Goal: Task Accomplishment & Management: Manage account settings

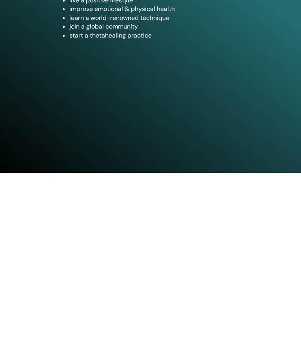
scroll to position [366, 0]
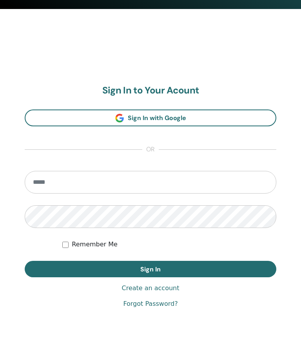
click at [85, 184] on input "email" at bounding box center [150, 182] width 251 height 23
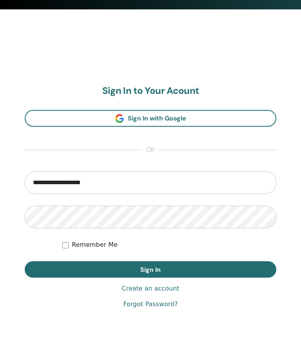
type input "**********"
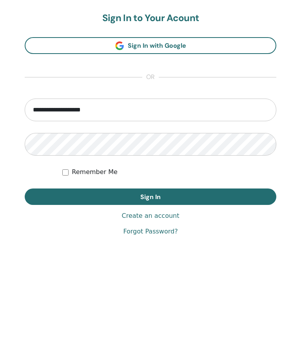
click at [202, 262] on button "Sign In" at bounding box center [150, 270] width 251 height 16
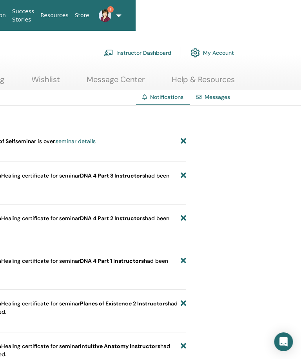
scroll to position [0, 169]
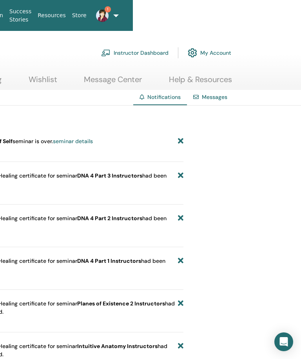
click at [109, 11] on link "1" at bounding box center [100, 15] width 20 height 25
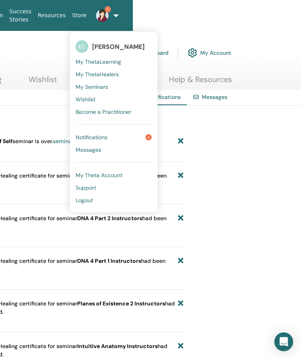
click at [141, 133] on link "Notifications 1" at bounding box center [114, 137] width 76 height 13
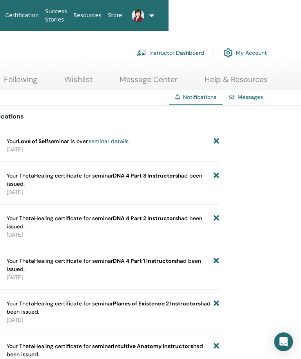
scroll to position [0, 137]
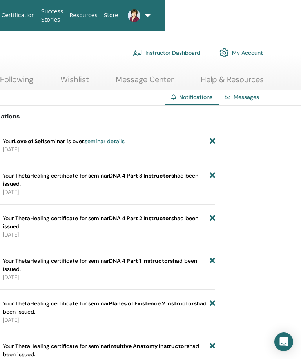
click at [212, 140] on icon at bounding box center [211, 141] width 5 height 8
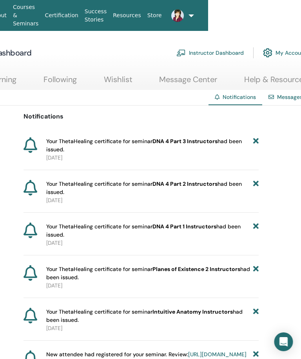
scroll to position [0, 94]
click at [229, 50] on link "Instructor Dashboard" at bounding box center [209, 52] width 67 height 17
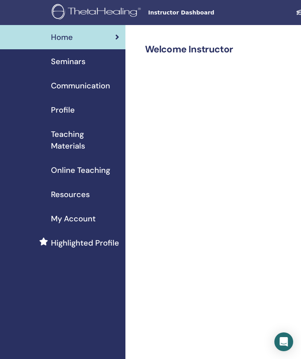
click at [76, 142] on span "Teaching Materials" at bounding box center [85, 139] width 68 height 23
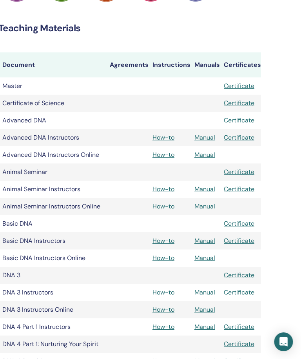
scroll to position [0, 177]
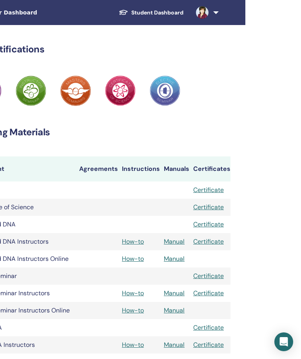
click at [213, 12] on link at bounding box center [205, 12] width 32 height 25
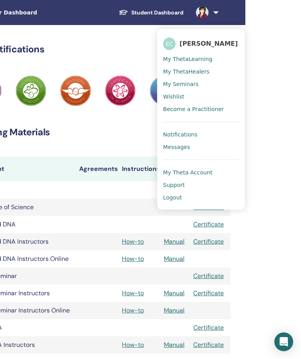
click at [182, 197] on span "Logout" at bounding box center [172, 197] width 19 height 7
